Goal: Check status: Check status

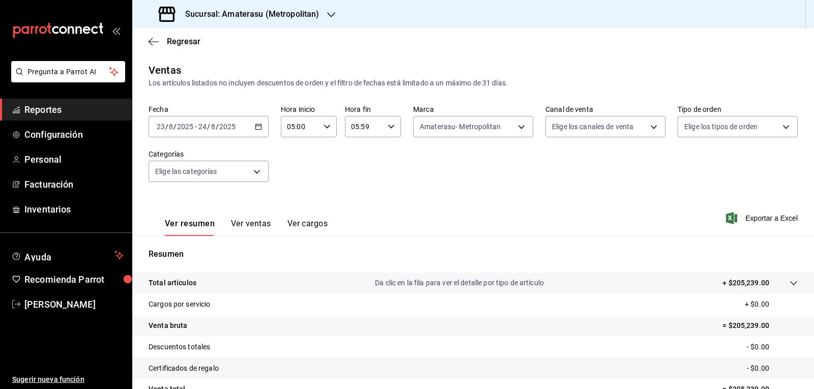
scroll to position [98, 0]
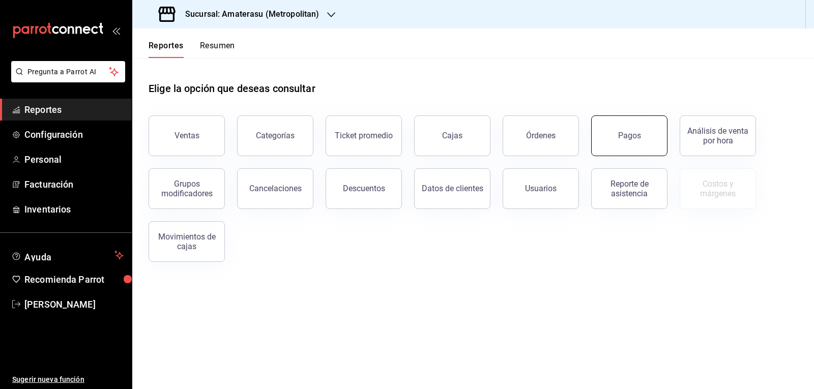
click at [634, 139] on div "Pagos" at bounding box center [629, 136] width 23 height 10
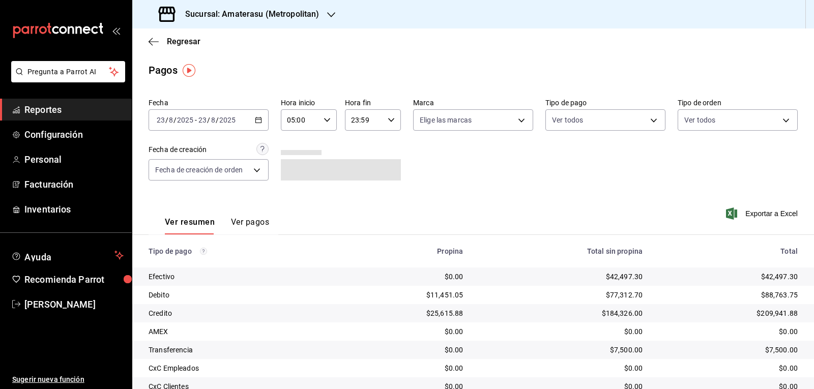
click at [256, 127] on div "2025-08-23 23 / 8 / 2025 - 2025-08-23 23 / 8 / 2025" at bounding box center [209, 119] width 120 height 21
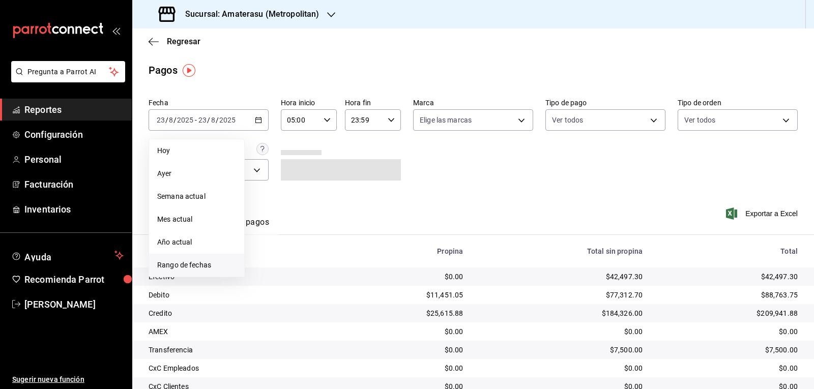
click at [201, 264] on span "Rango de fechas" at bounding box center [196, 265] width 79 height 11
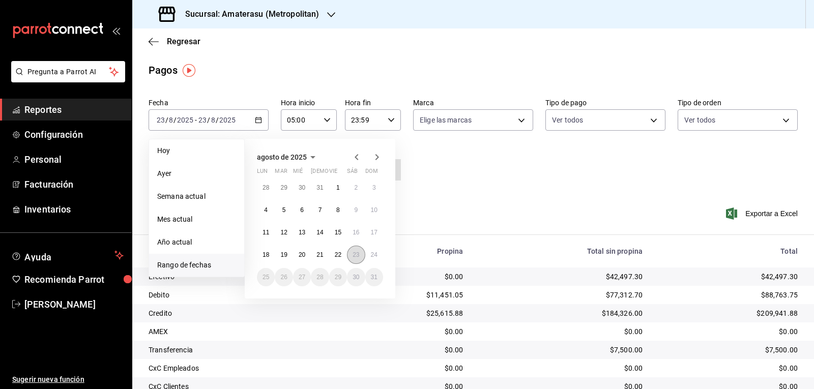
click at [359, 249] on button "23" at bounding box center [356, 255] width 18 height 18
click at [378, 251] on button "24" at bounding box center [374, 255] width 18 height 18
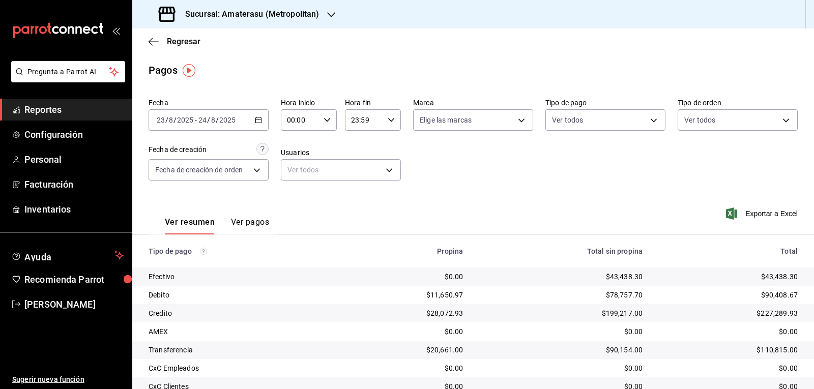
click at [324, 126] on div "00:00 Hora inicio" at bounding box center [309, 119] width 56 height 21
click at [285, 163] on button "05" at bounding box center [293, 166] width 24 height 20
type input "05:00"
click at [351, 134] on div at bounding box center [407, 194] width 814 height 389
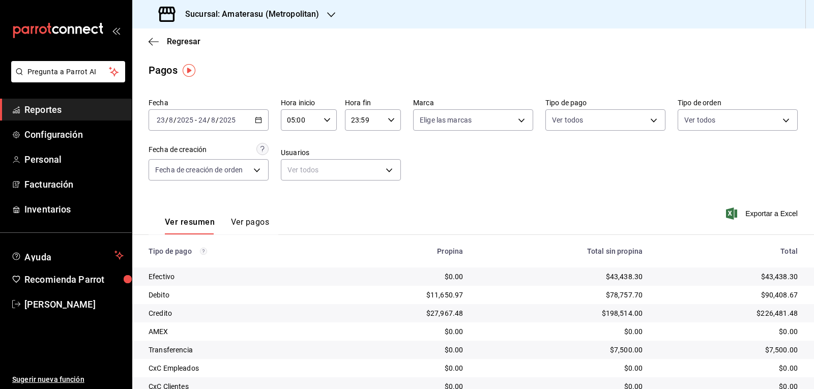
click at [388, 119] on \(Stroke\) "button" at bounding box center [391, 120] width 6 height 4
click at [356, 166] on span "05" at bounding box center [357, 170] width 12 height 8
type input "05:59"
click at [449, 155] on div at bounding box center [407, 194] width 814 height 389
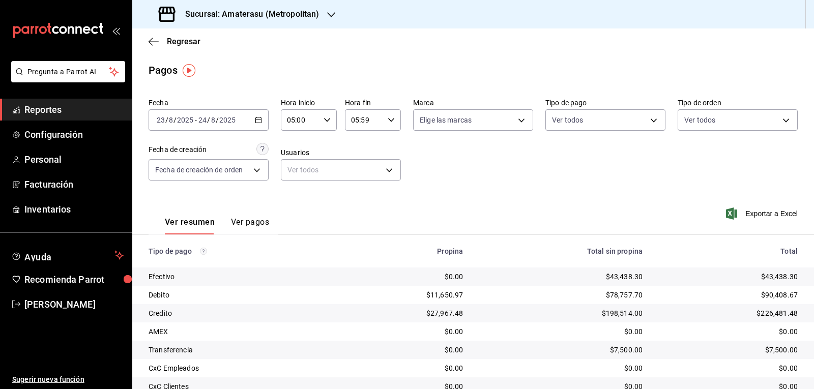
scroll to position [51, 0]
